Goal: Obtain resource: Obtain resource

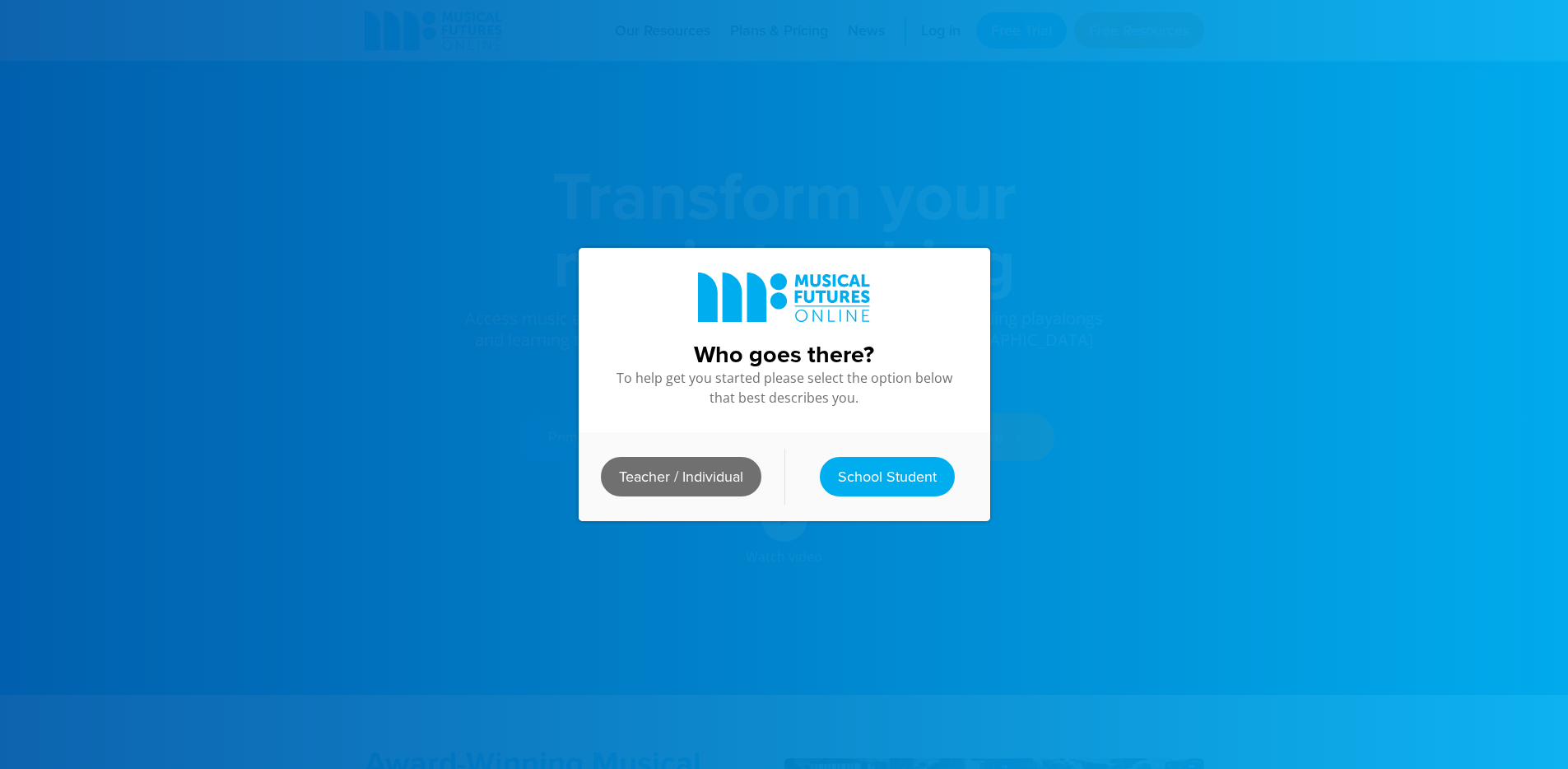
click at [690, 470] on link "Teacher / Individual" at bounding box center [681, 476] width 161 height 40
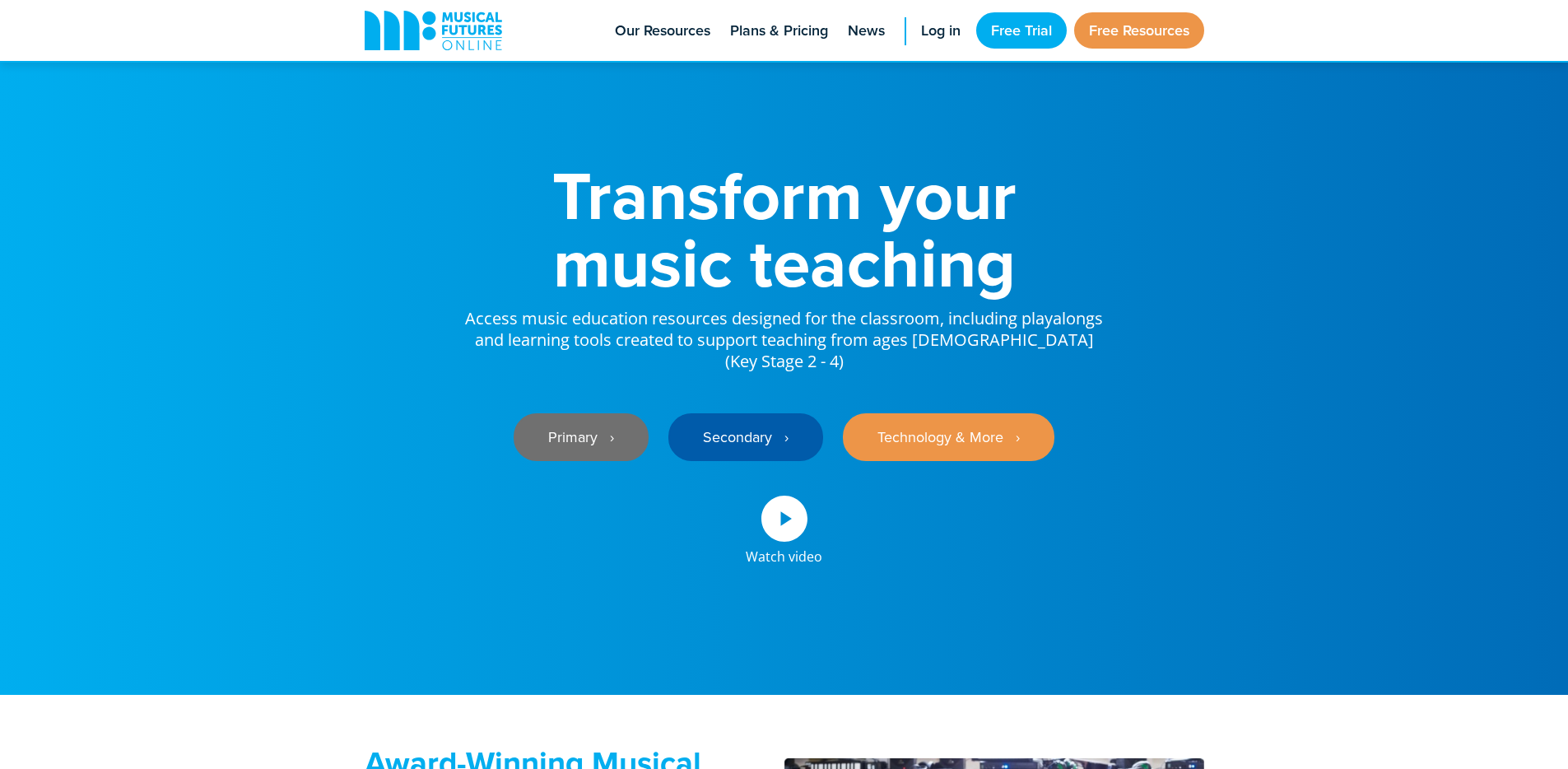
click at [595, 460] on link "Primary ‎‏‏‎ ‎ ›" at bounding box center [580, 437] width 135 height 48
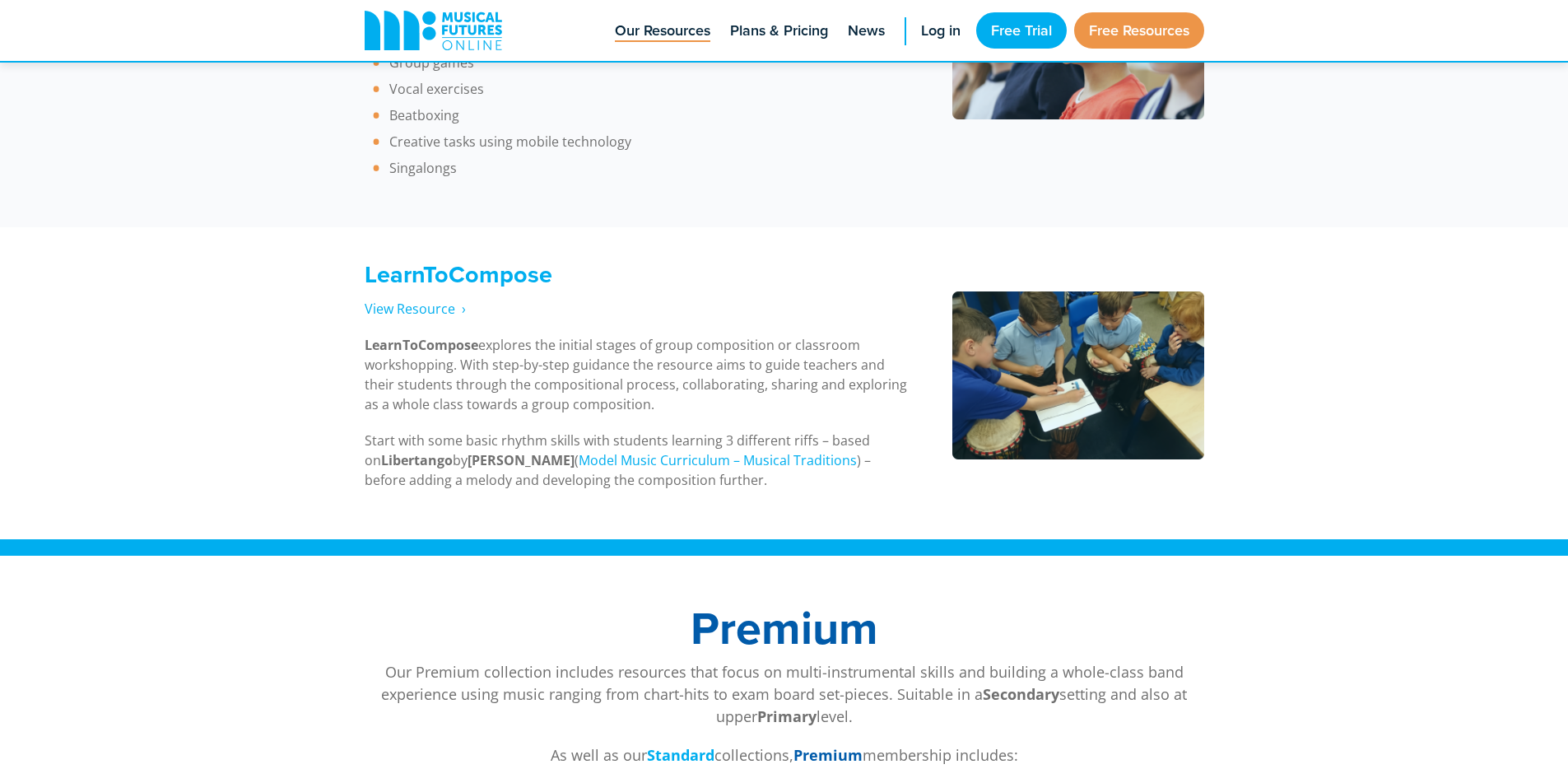
scroll to position [2562, 0]
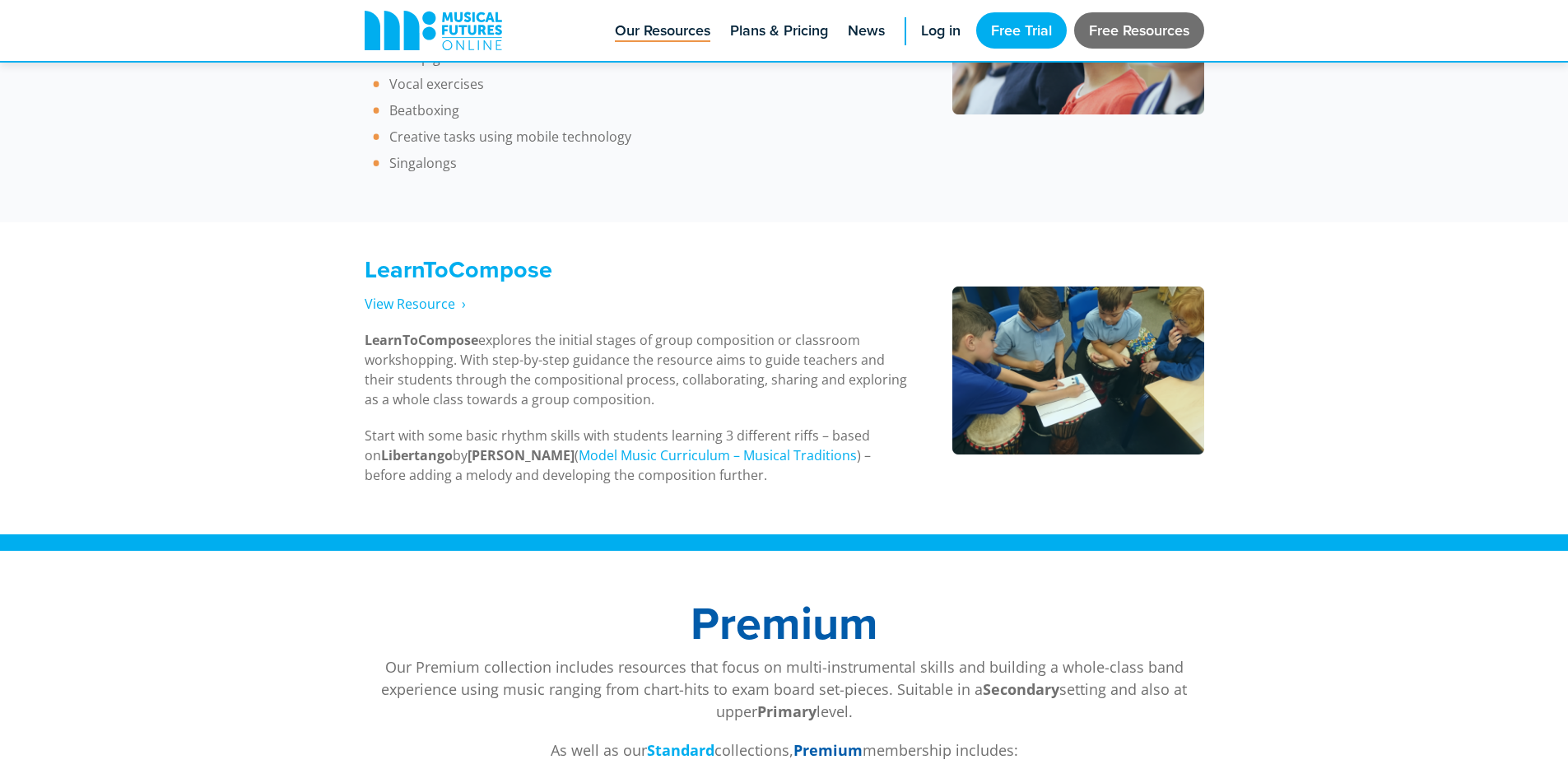
click at [1140, 31] on link "Free Resources" at bounding box center [1139, 30] width 130 height 36
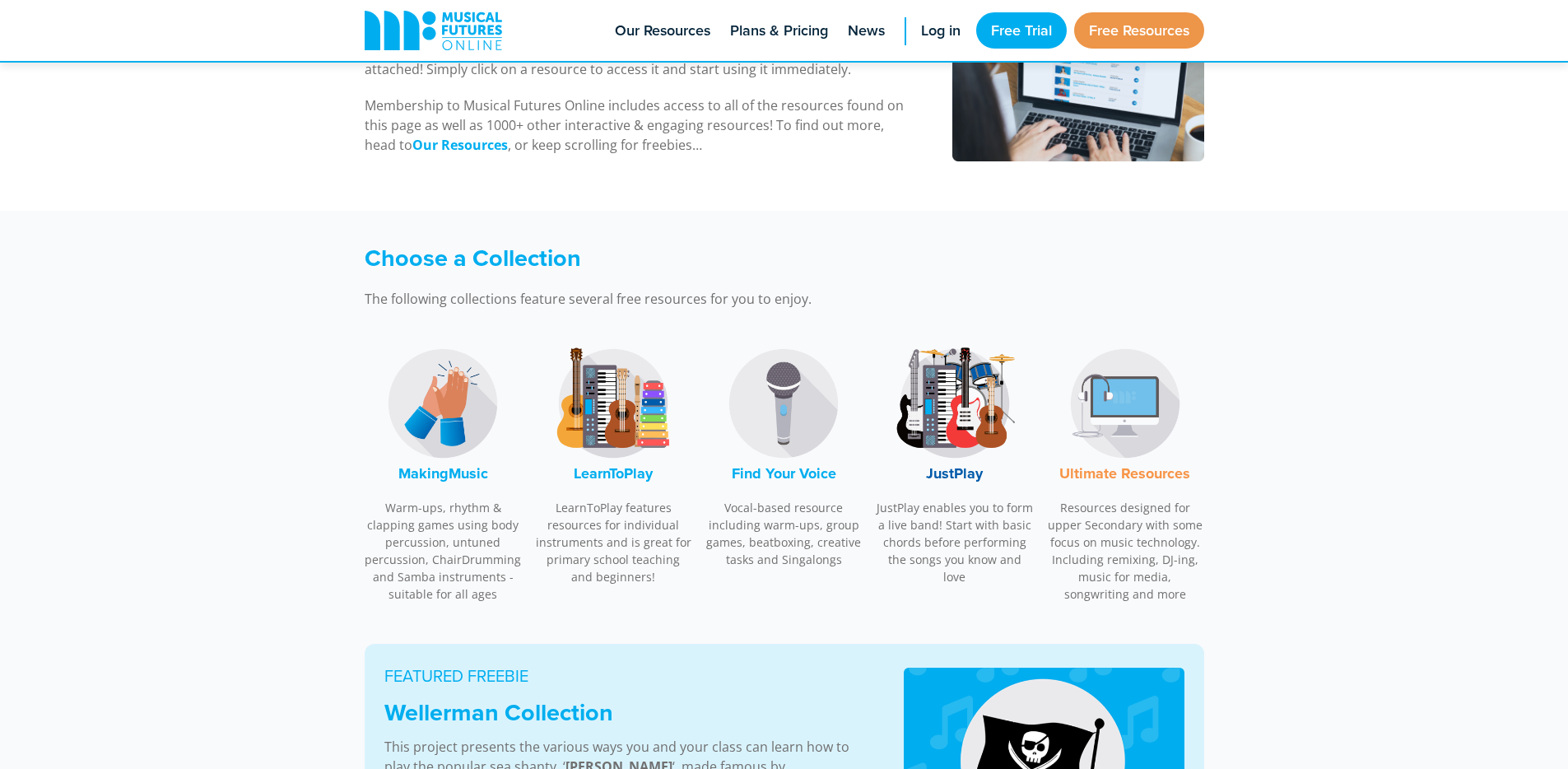
scroll to position [382, 0]
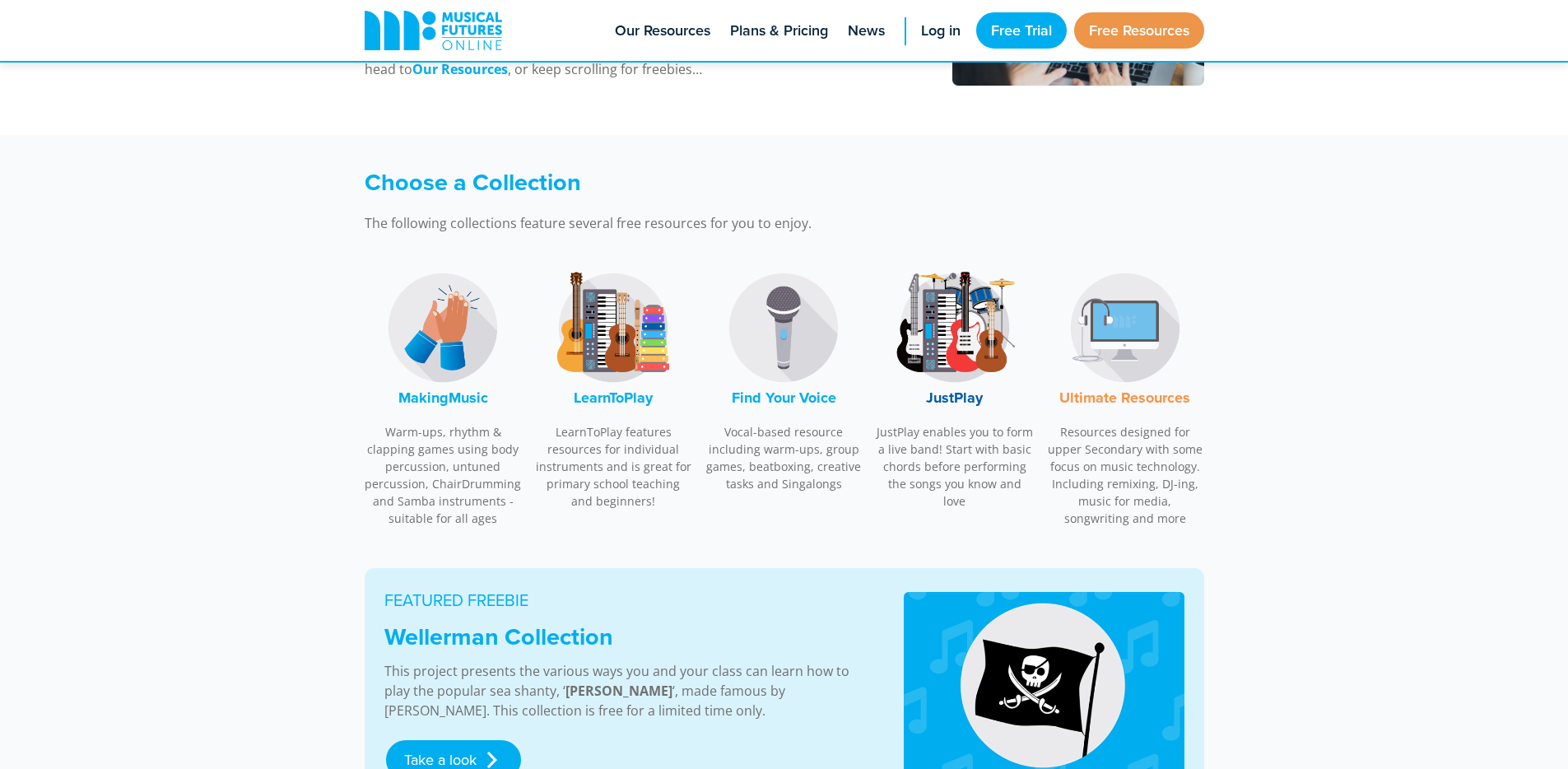
click at [783, 337] on img at bounding box center [784, 328] width 124 height 124
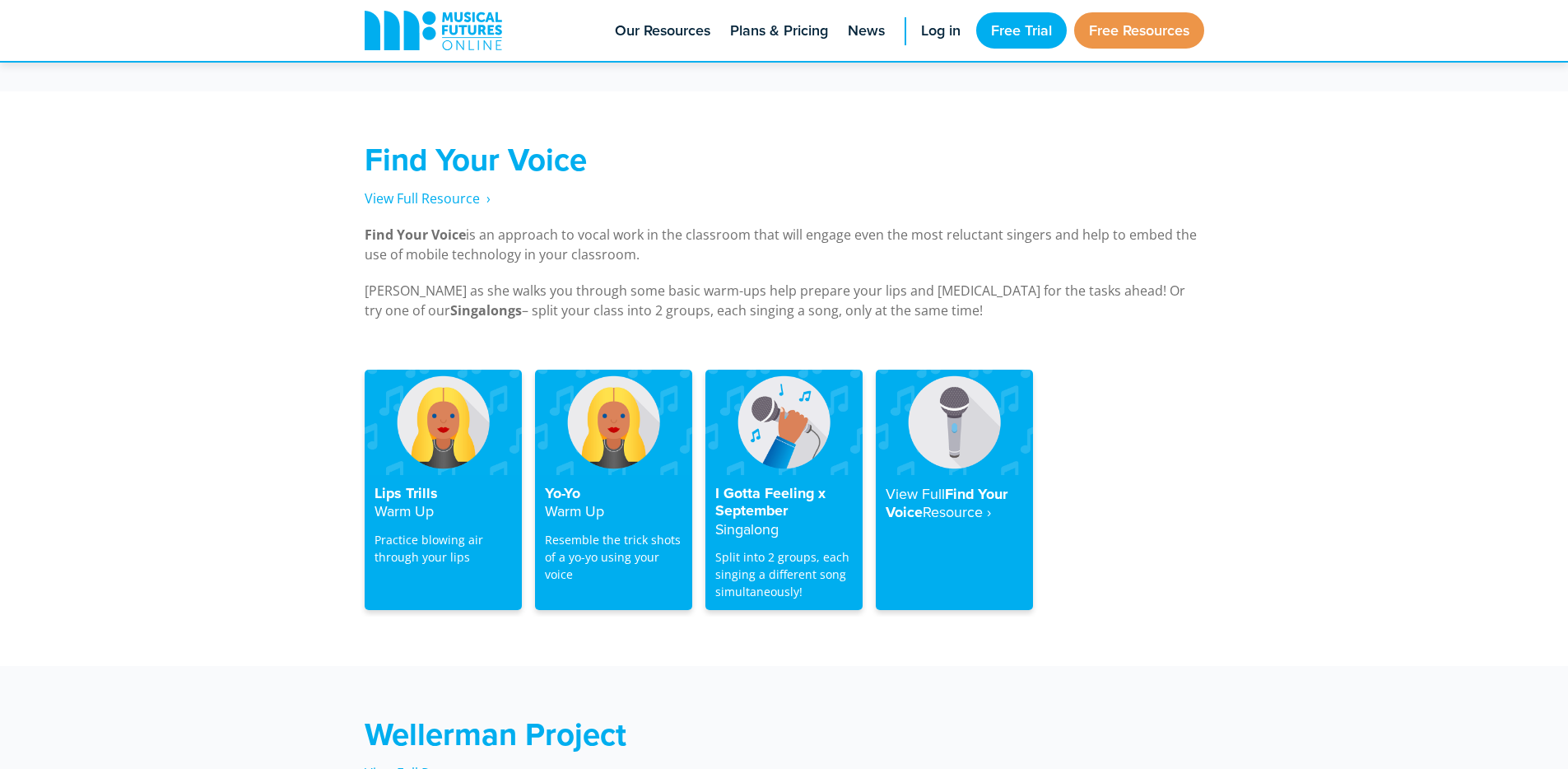
scroll to position [3143, 0]
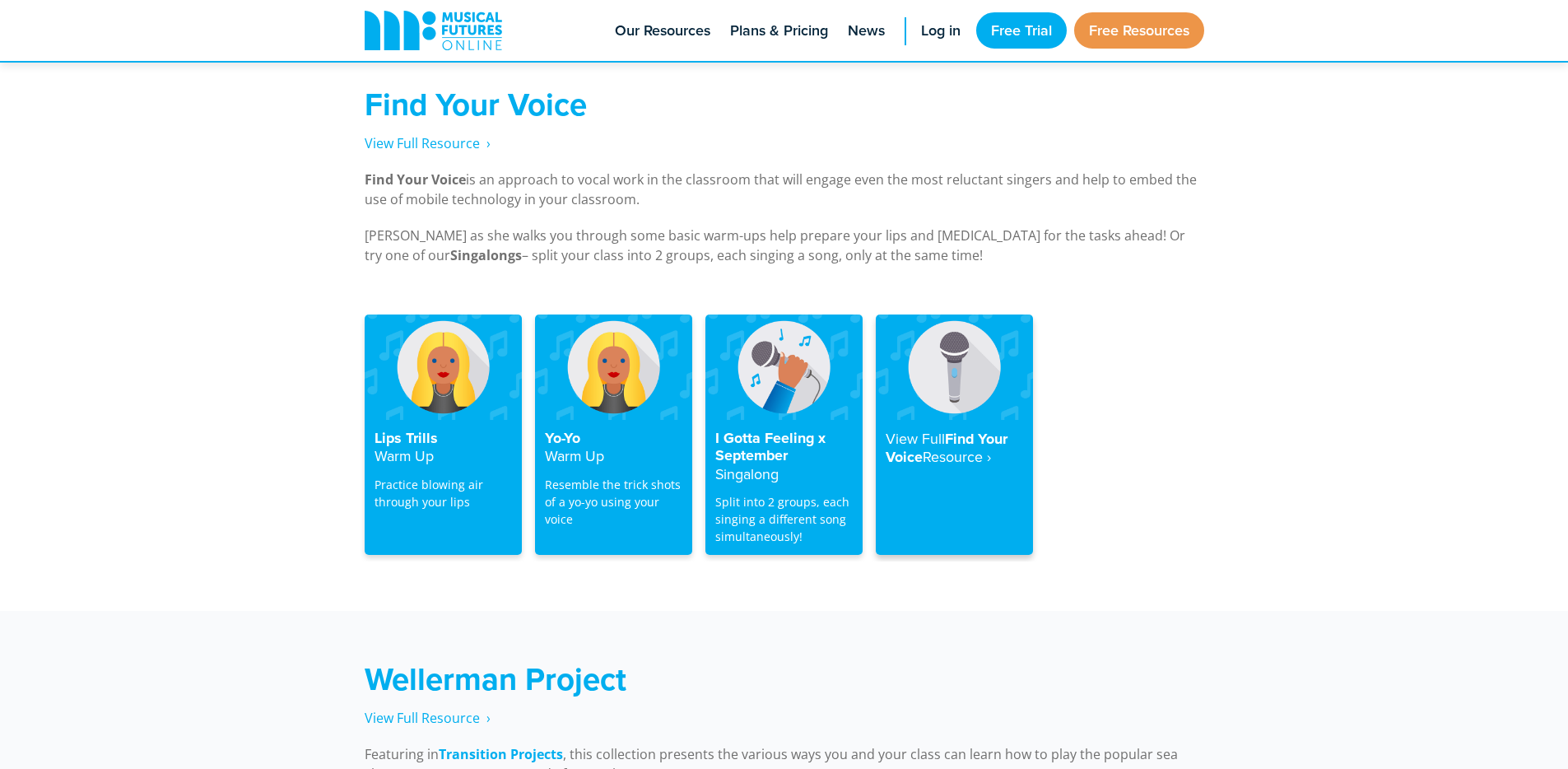
click at [942, 419] on div "View Full Find Your Voice Resource‎ ›" at bounding box center [954, 487] width 157 height 136
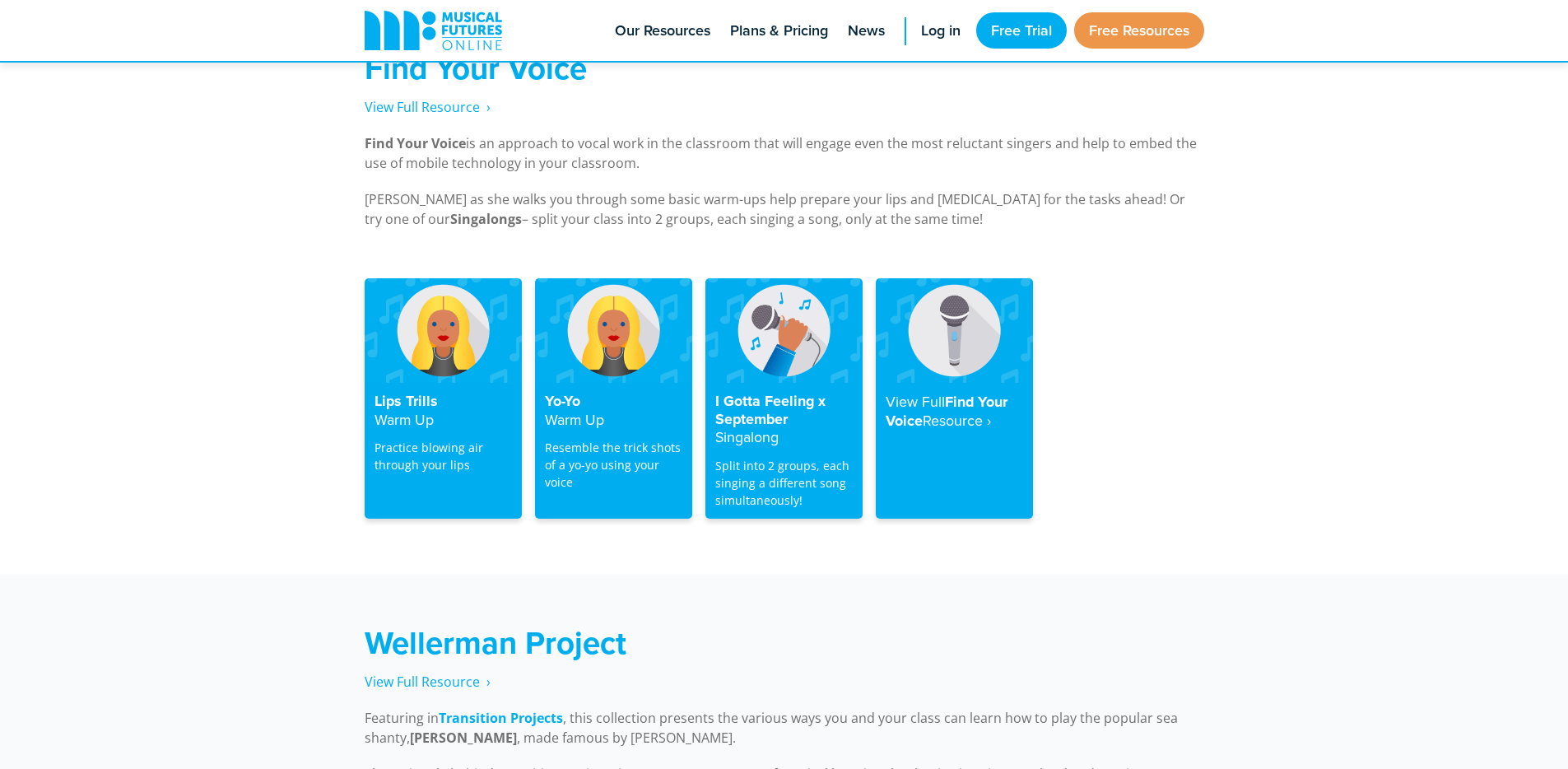
scroll to position [3181, 0]
click at [594, 439] on p "Resemble the trick shots of a yo-yo using your voice" at bounding box center [614, 465] width 138 height 52
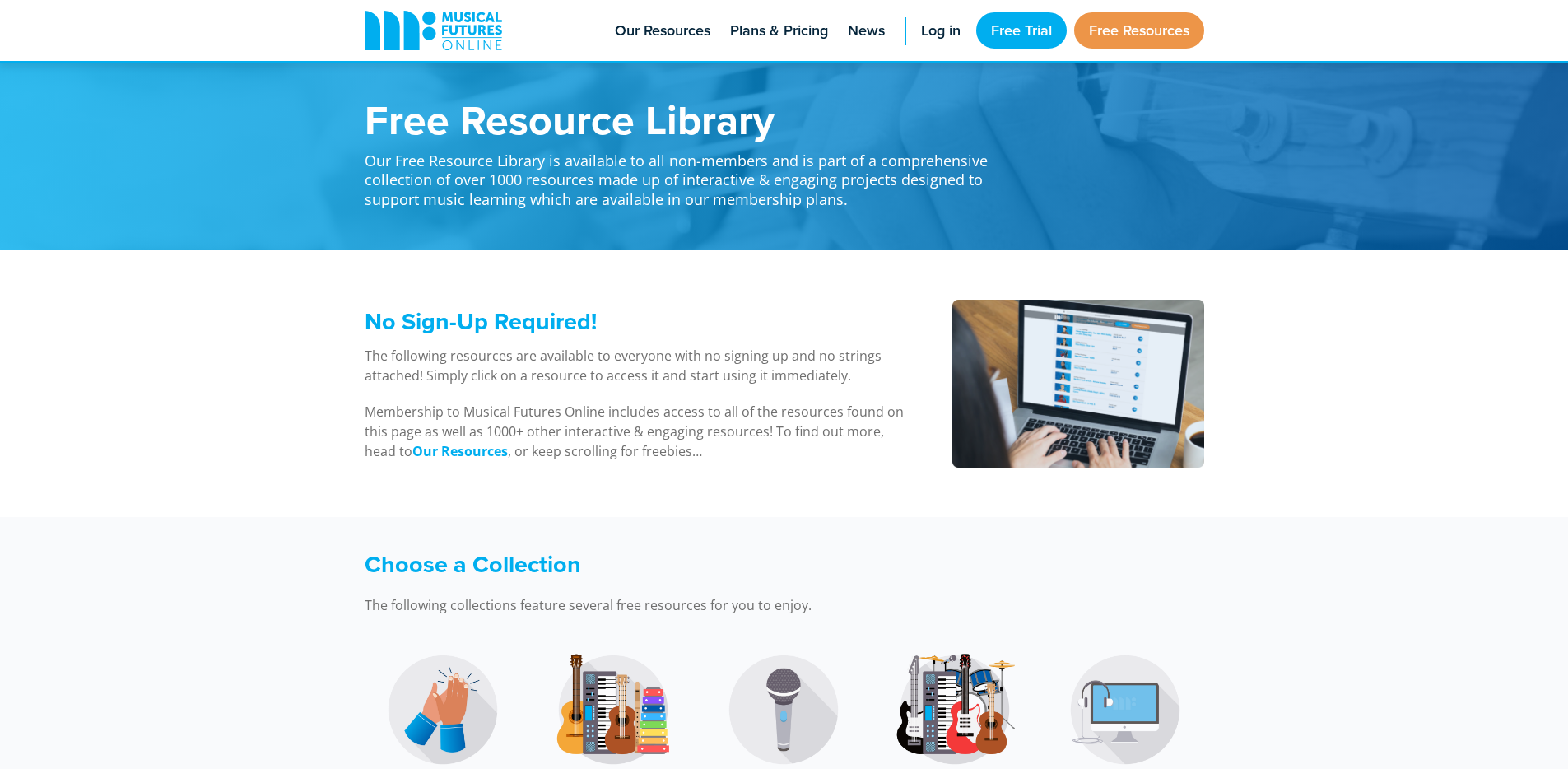
scroll to position [3179, 0]
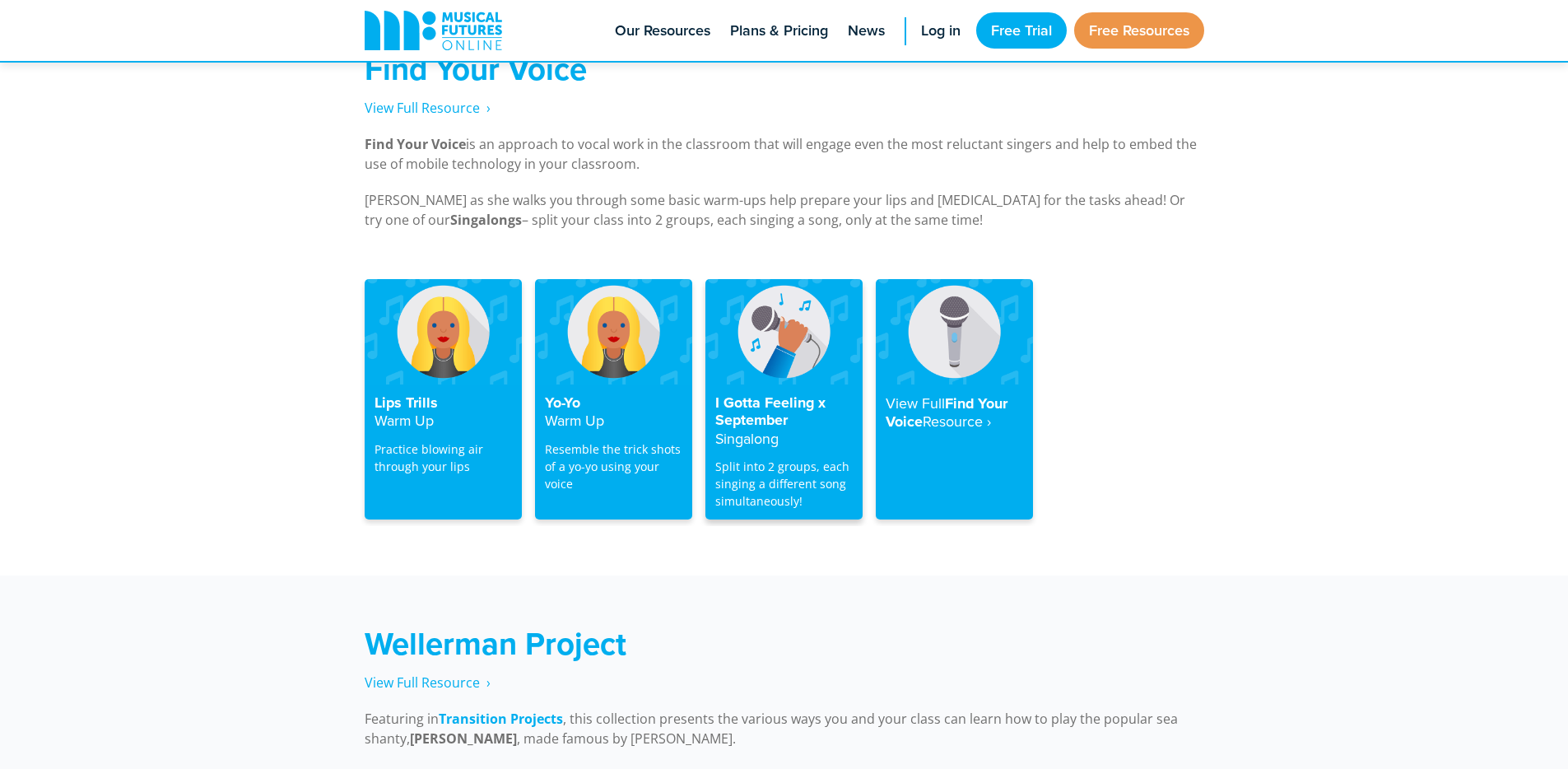
click at [806, 394] on h4 "I Gotta Feeling x September Singalong" at bounding box center [784, 421] width 138 height 54
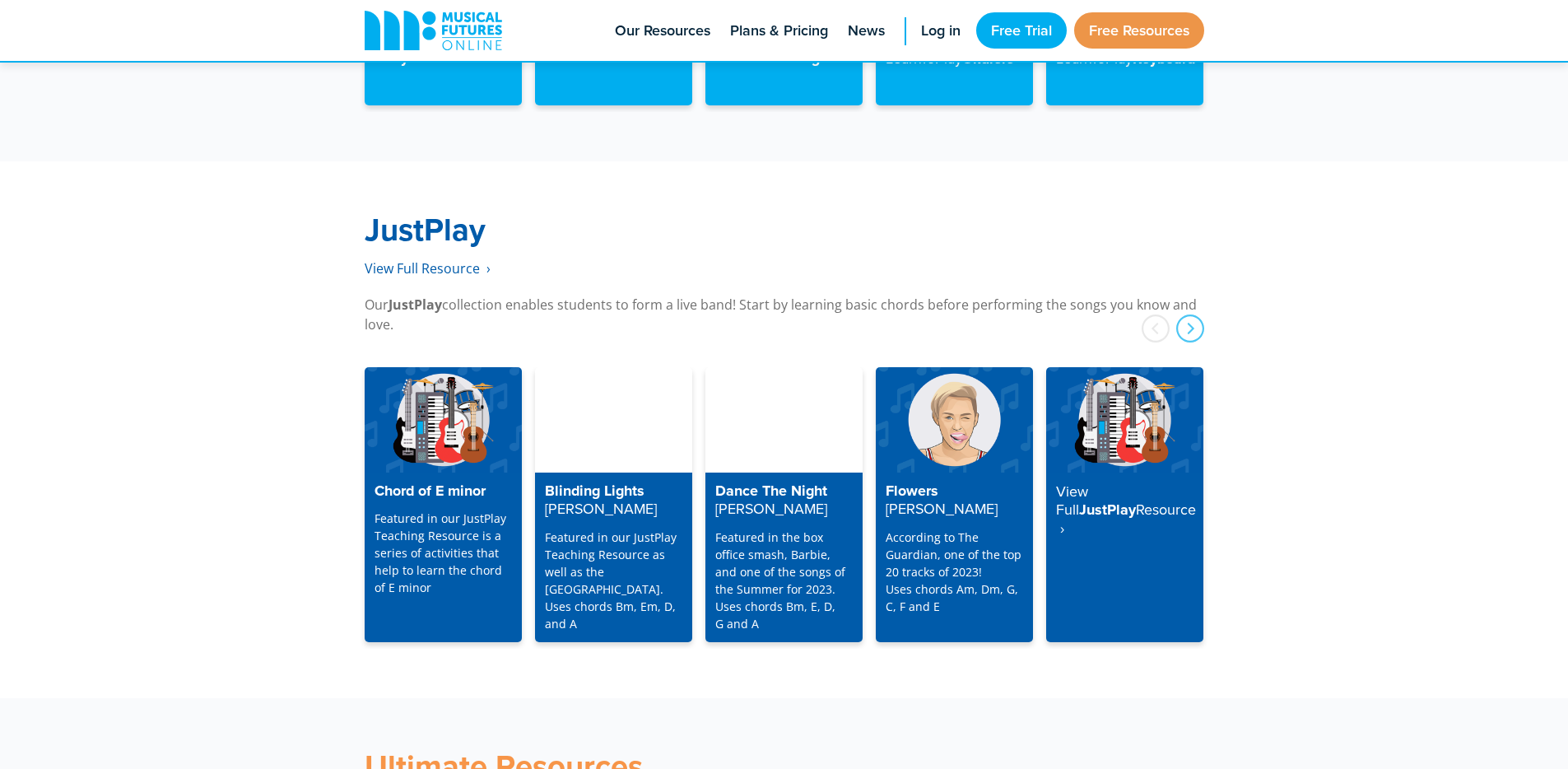
scroll to position [4105, 0]
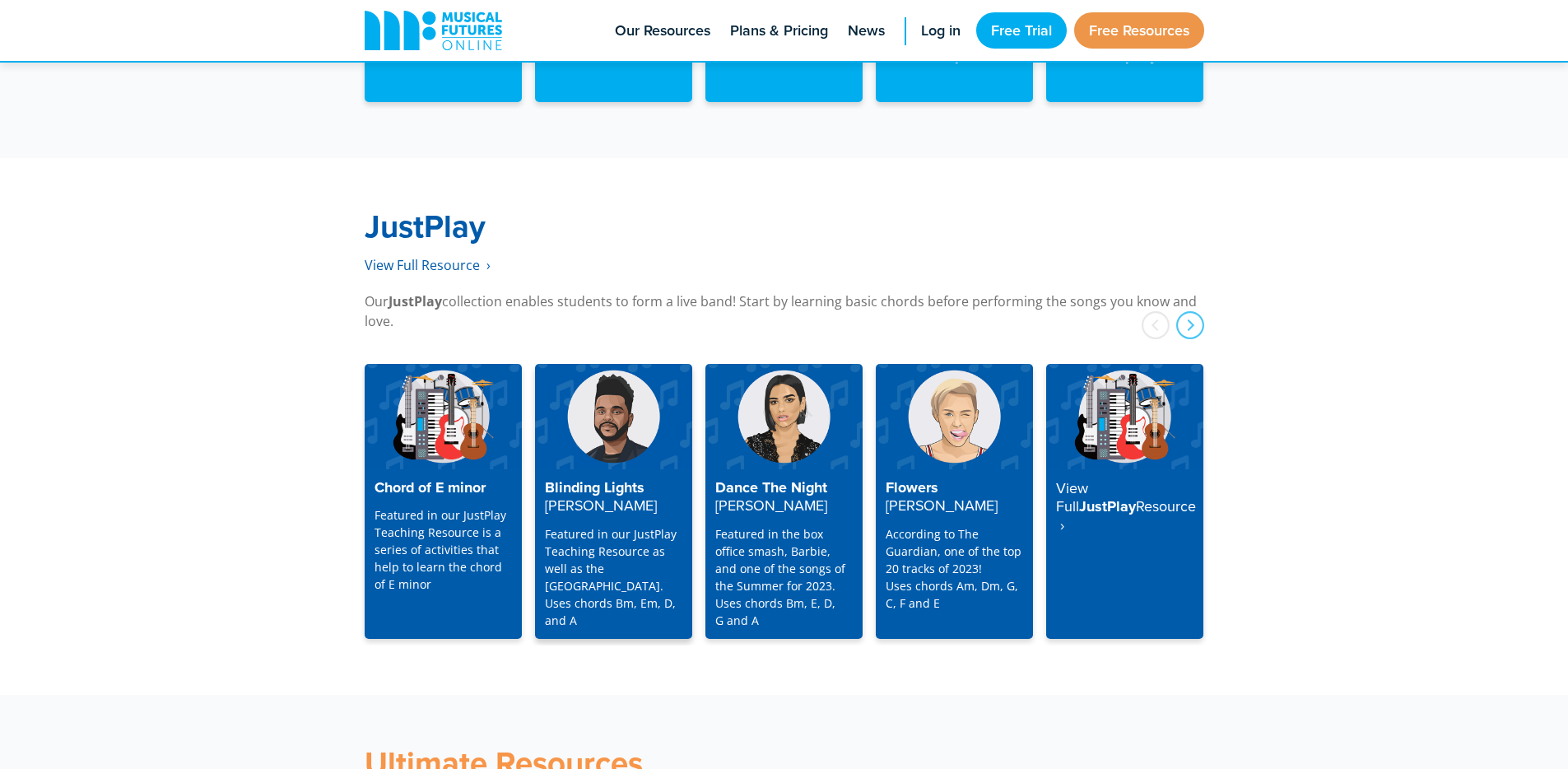
click at [630, 483] on h4 "Blinding Lights [PERSON_NAME]" at bounding box center [614, 497] width 138 height 36
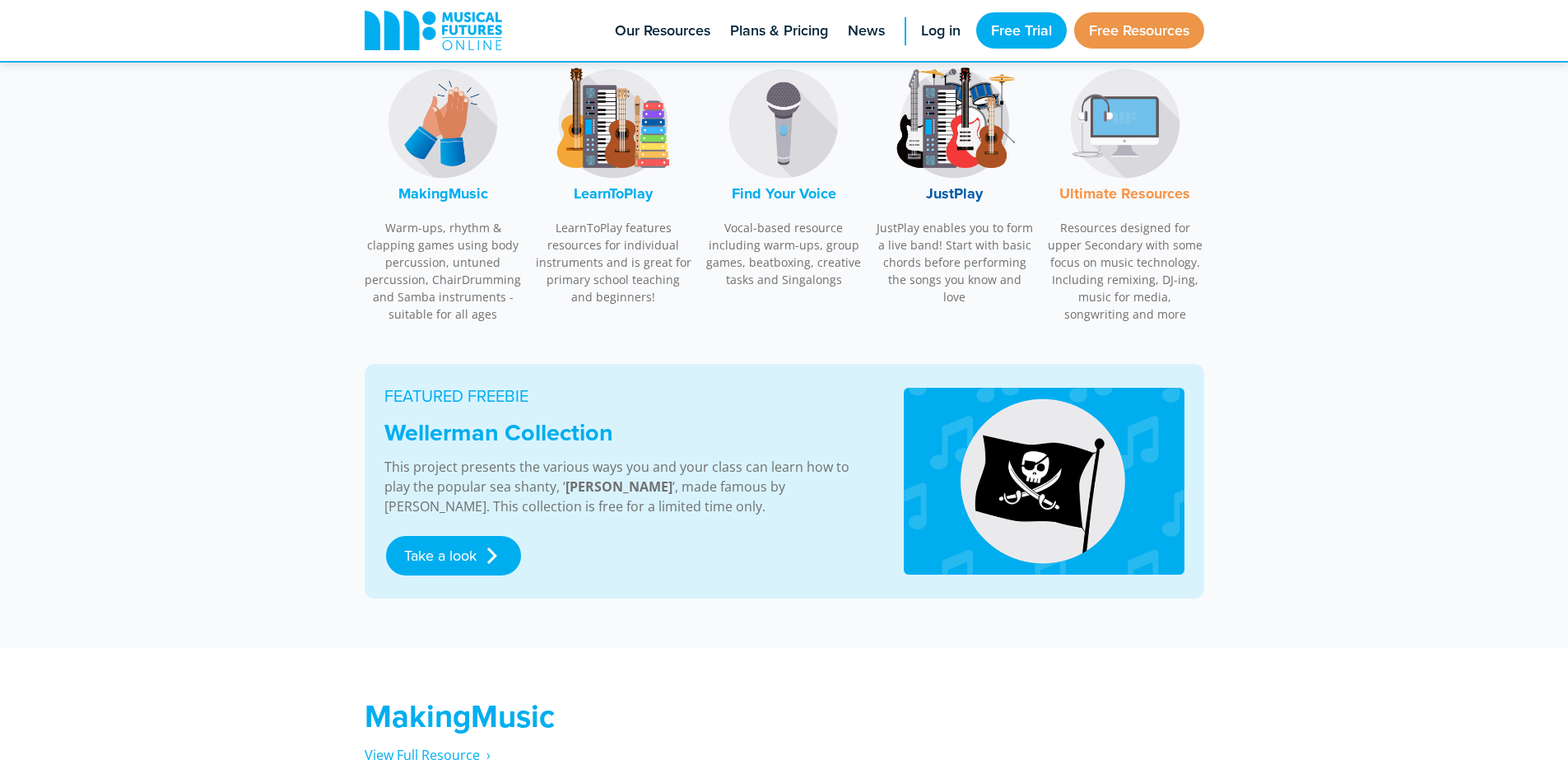
scroll to position [514, 0]
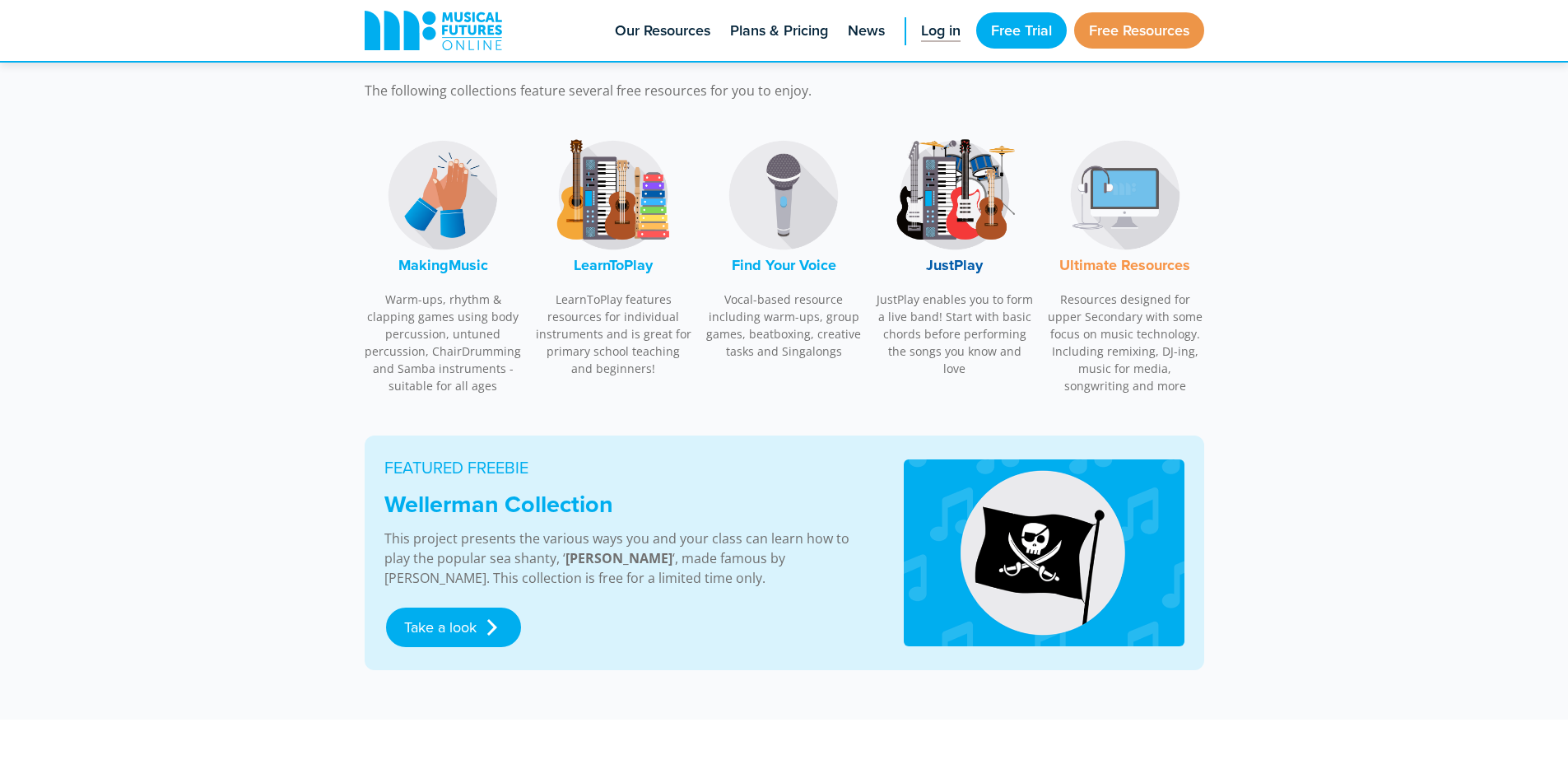
click at [938, 29] on span "Log in" at bounding box center [941, 31] width 40 height 22
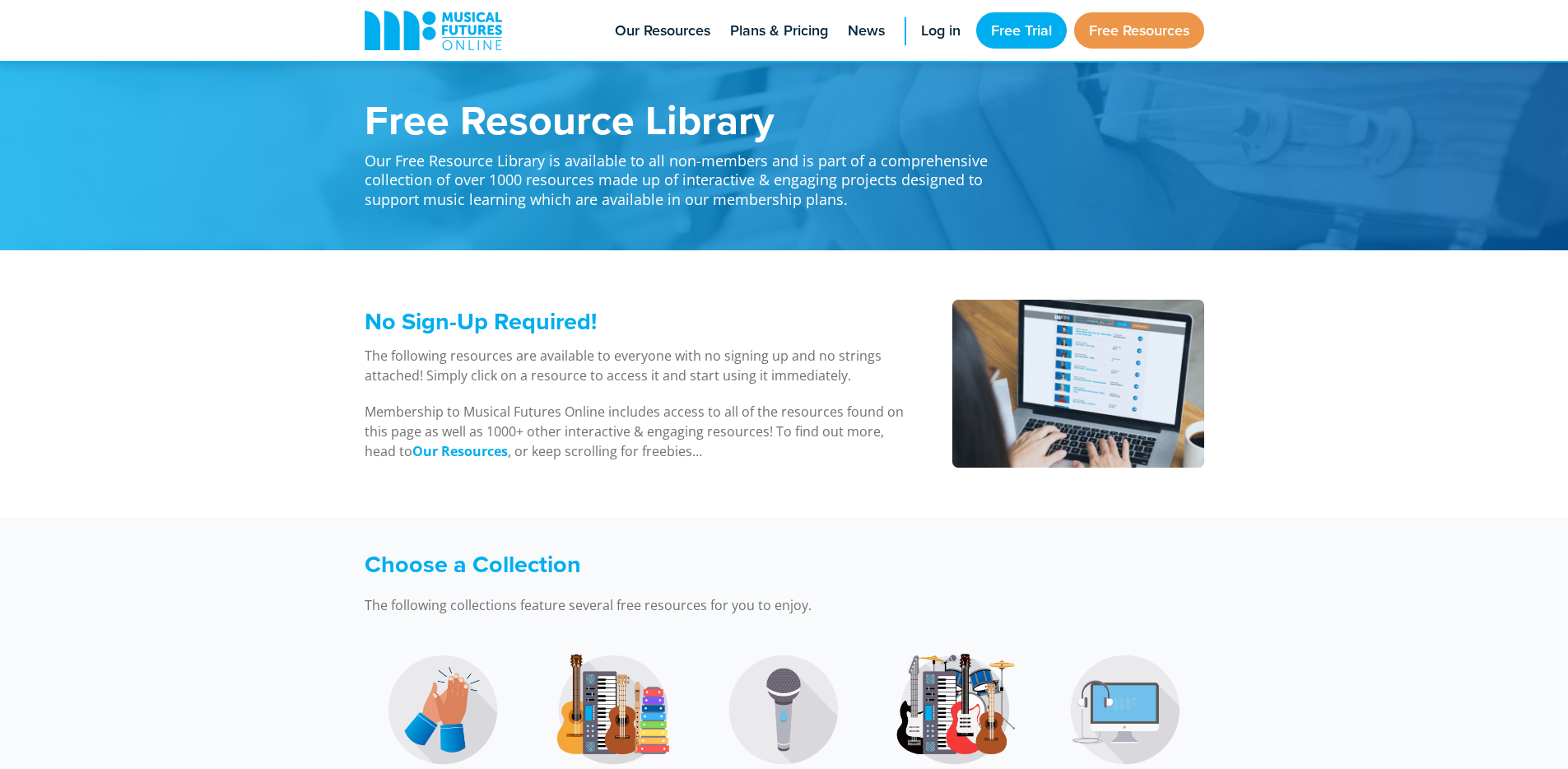
scroll to position [514, 0]
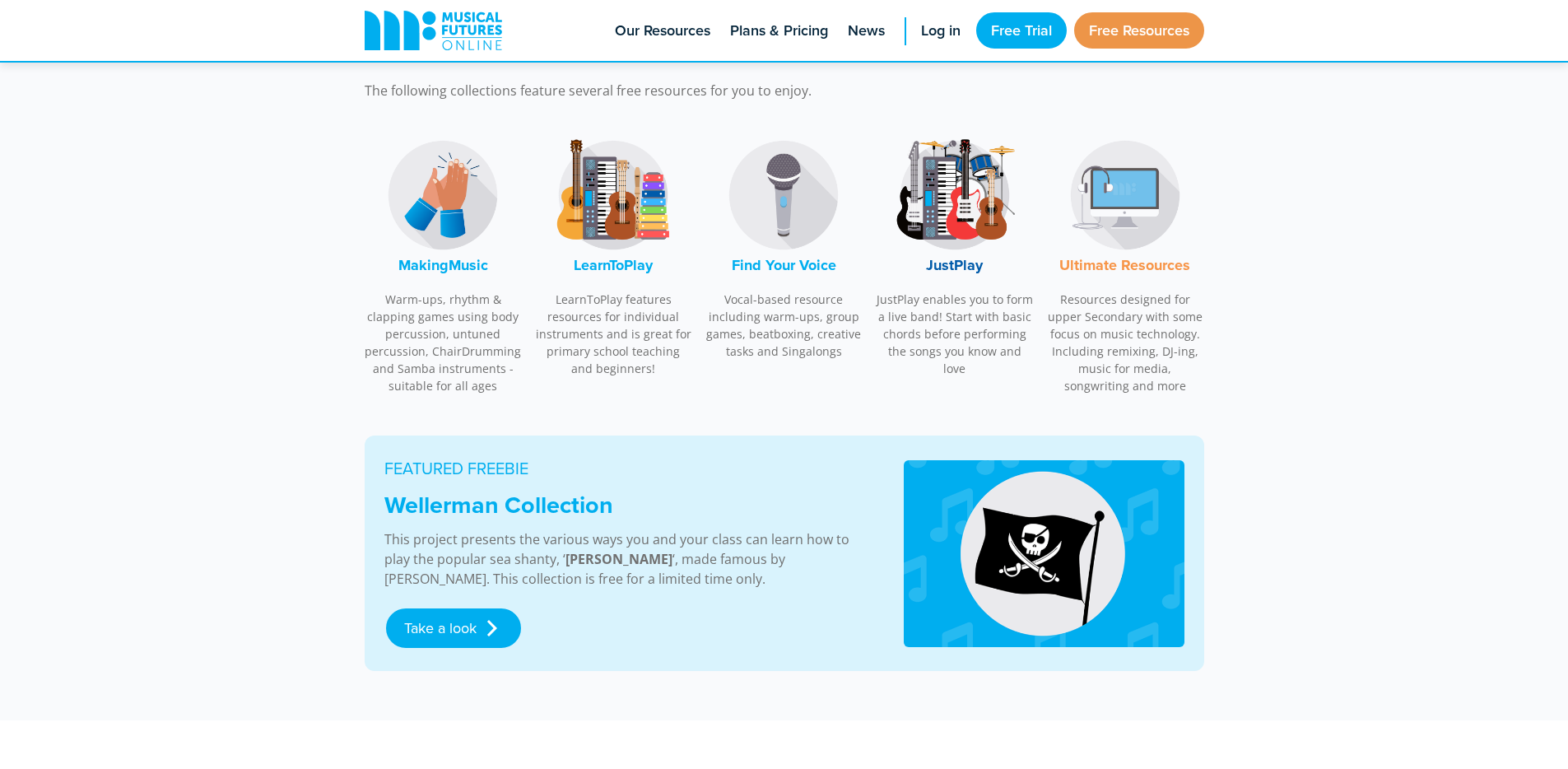
click at [781, 218] on img at bounding box center [784, 196] width 124 height 124
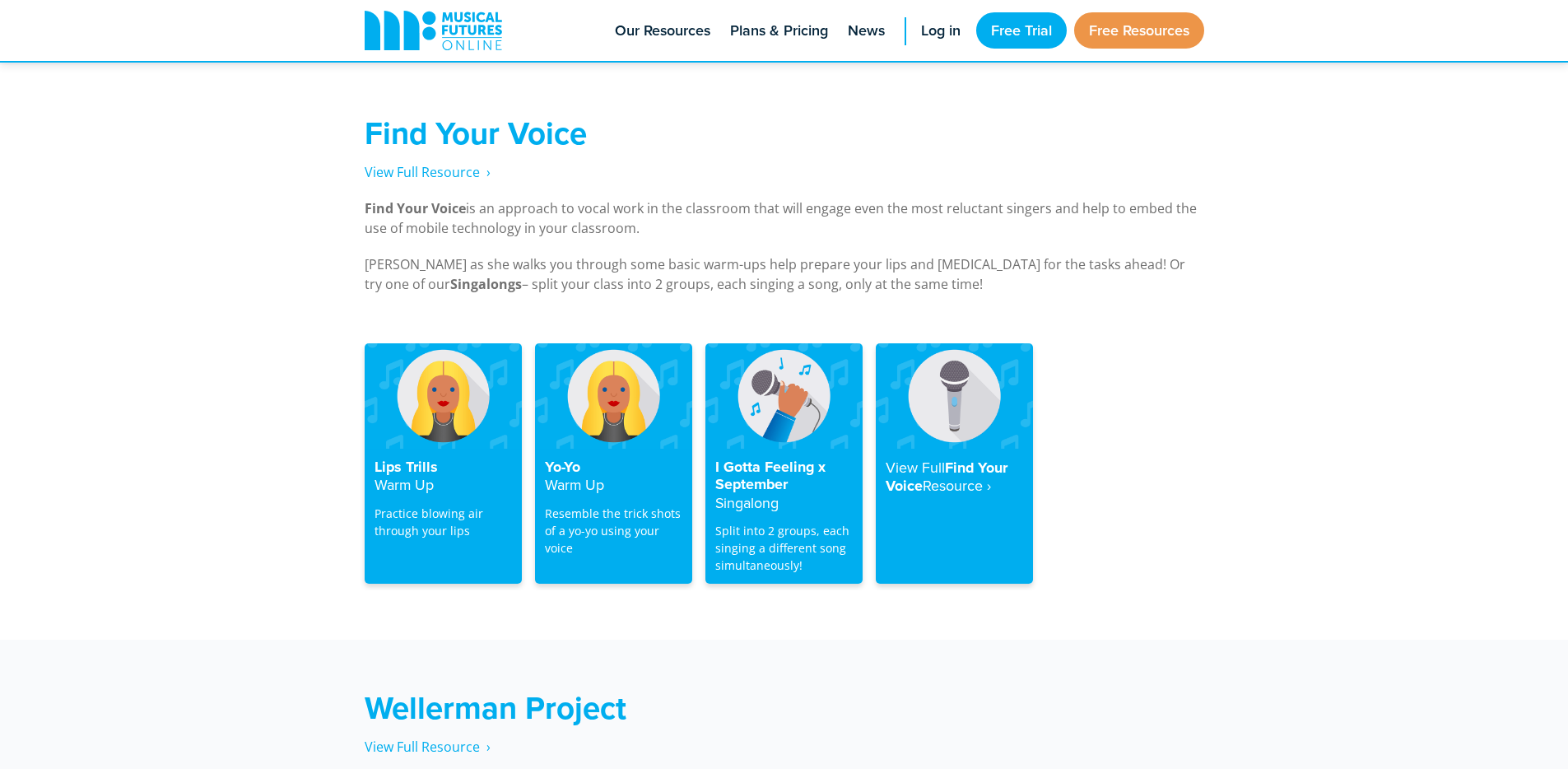
scroll to position [3144, 0]
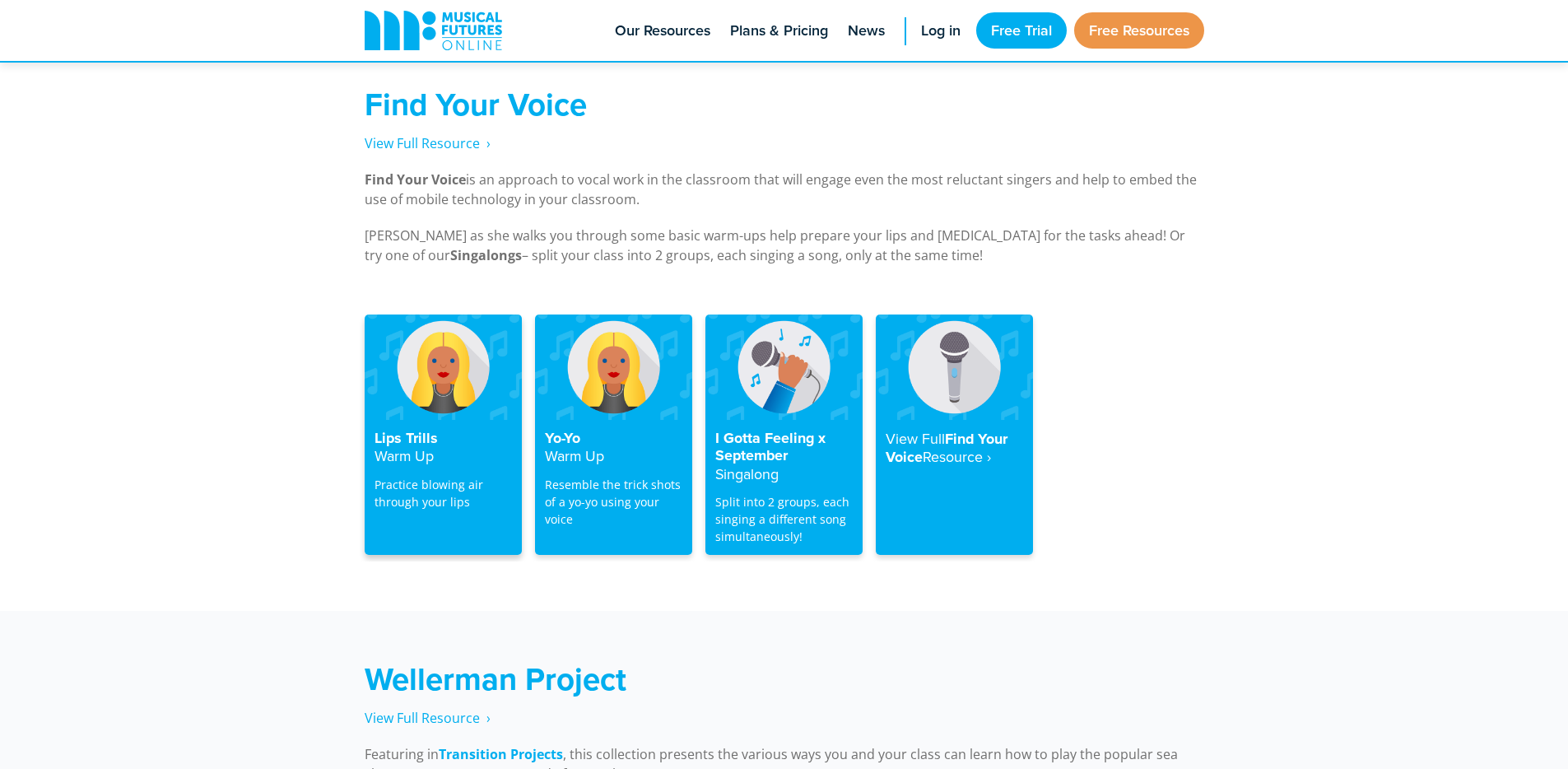
click at [437, 390] on img at bounding box center [442, 367] width 157 height 105
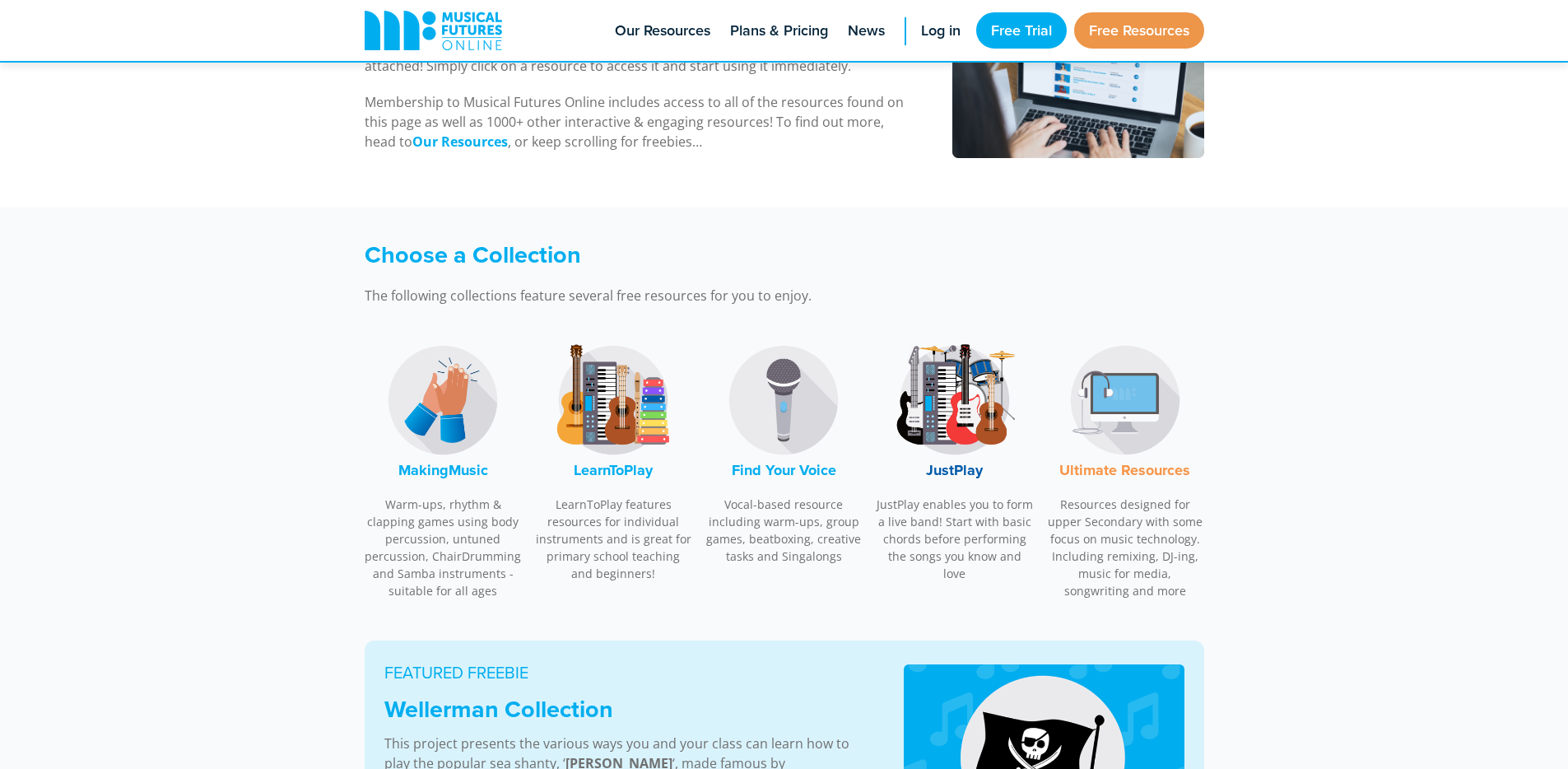
scroll to position [403, 0]
